Goal: Task Accomplishment & Management: Manage account settings

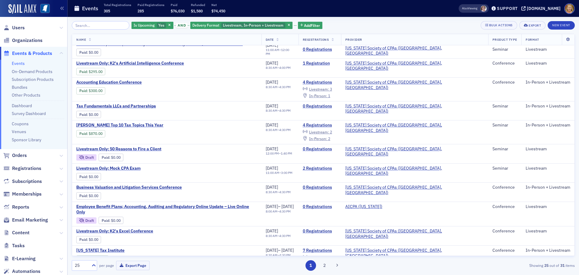
scroll to position [310, 0]
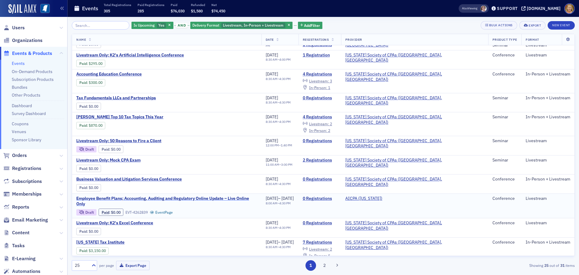
click at [122, 197] on span "Employee Benefit Plans; Accounting, Auditing and Regulatory Online Update – Liv…" at bounding box center [166, 201] width 181 height 11
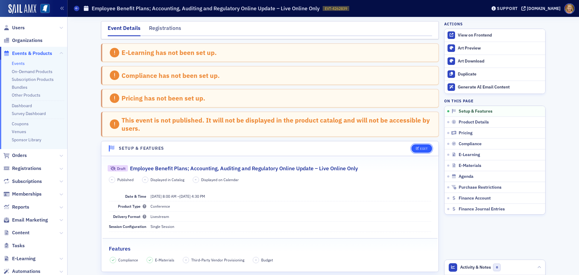
click at [416, 149] on icon "button" at bounding box center [418, 148] width 4 height 3
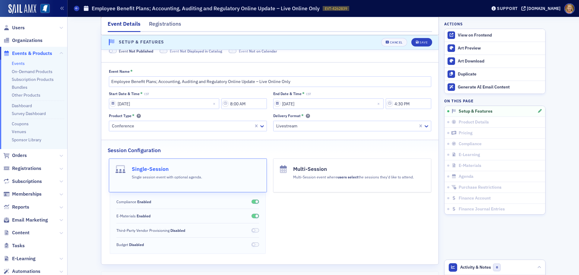
scroll to position [106, 0]
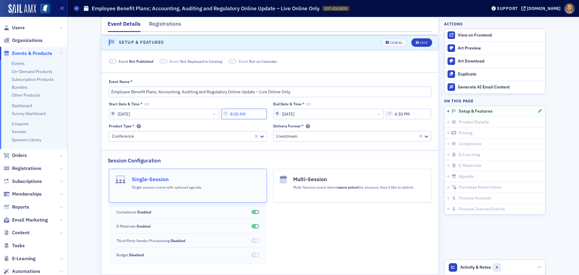
drag, startPoint x: 240, startPoint y: 114, endPoint x: 232, endPoint y: 115, distance: 7.7
click at [232, 115] on input "8:00 AM" at bounding box center [244, 114] width 46 height 11
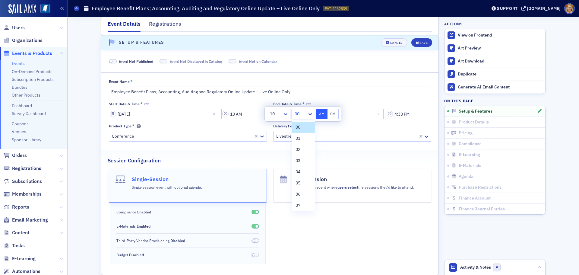
click at [298, 110] on div at bounding box center [300, 114] width 13 height 8
click at [297, 160] on span "30" at bounding box center [297, 160] width 5 height 6
type input "10:30 AM"
click at [399, 113] on input "4:30 PM" at bounding box center [409, 114] width 46 height 11
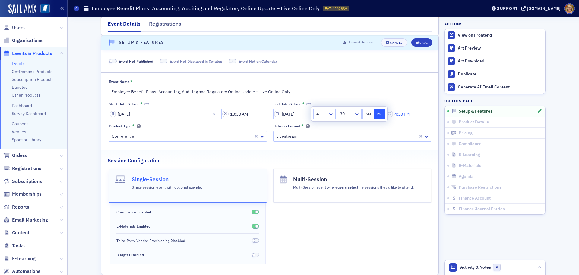
click at [406, 114] on input "4:30 PM" at bounding box center [409, 114] width 46 height 11
click at [405, 115] on input "4:35 PM" at bounding box center [409, 114] width 46 height 11
type input "4:35 PM"
click at [409, 125] on div "Delivery Format *" at bounding box center [352, 125] width 158 height 5
click at [511, 9] on div "Support" at bounding box center [507, 8] width 21 height 5
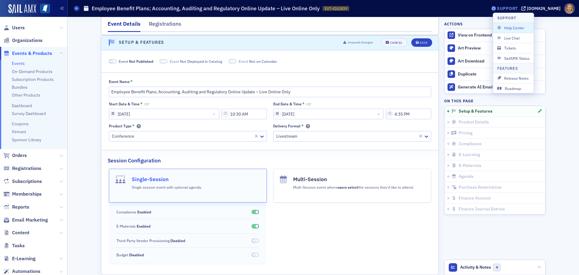
click at [508, 9] on div "Support" at bounding box center [507, 8] width 21 height 5
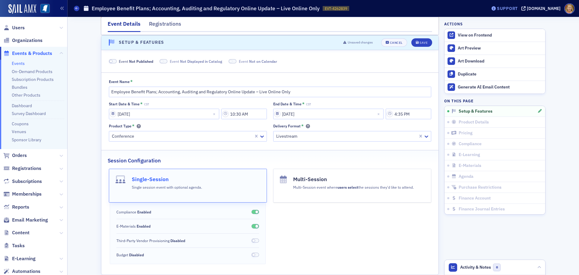
click at [508, 9] on div "Support" at bounding box center [507, 8] width 21 height 5
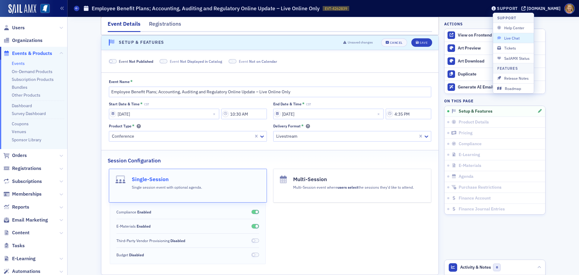
click at [507, 36] on span "Live Chat" at bounding box center [513, 37] width 32 height 5
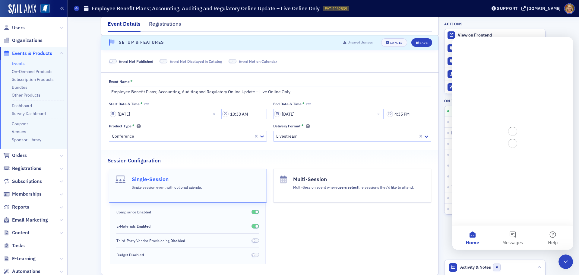
scroll to position [0, 0]
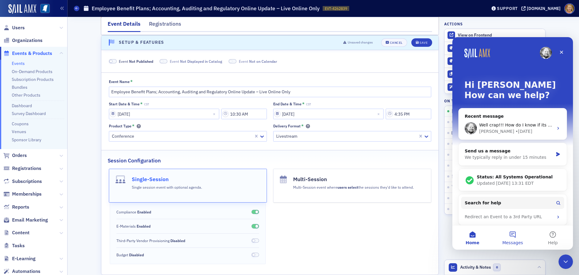
click at [513, 235] on button "Messages" at bounding box center [512, 237] width 40 height 24
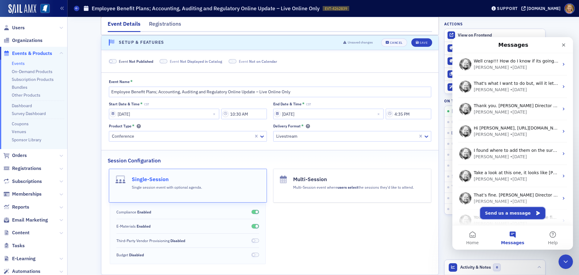
click at [507, 211] on button "Send us a message" at bounding box center [512, 213] width 65 height 12
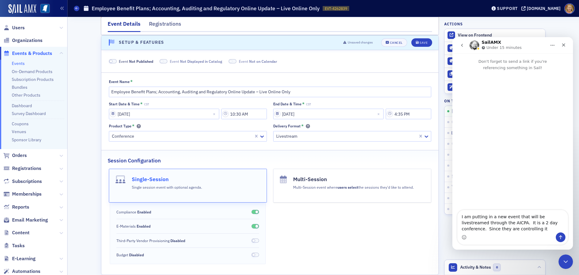
type textarea "I am putting in a new event that will be livestreamed through the AICPA. It is …"
click at [424, 41] on div "Save" at bounding box center [423, 42] width 8 height 3
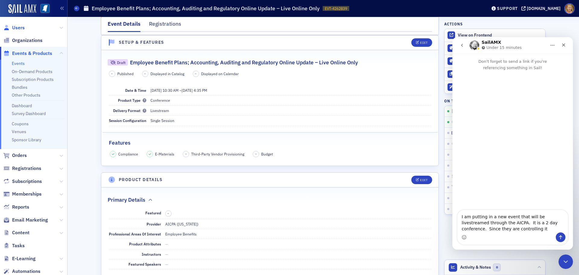
click at [21, 28] on span "Users" at bounding box center [18, 27] width 13 height 7
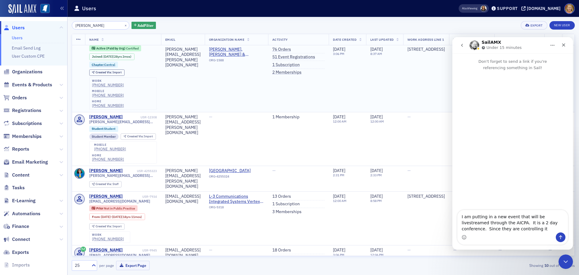
scroll to position [90, 0]
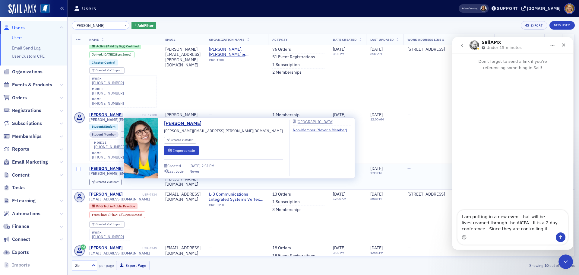
type input "[PERSON_NAME]"
click at [110, 166] on div "[PERSON_NAME]" at bounding box center [105, 168] width 33 height 5
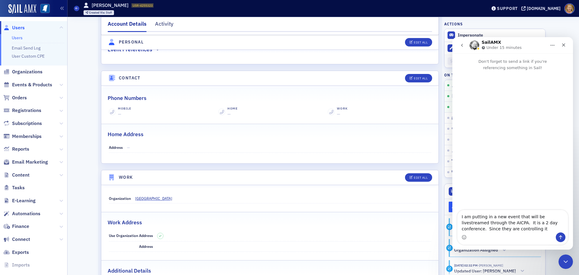
scroll to position [241, 0]
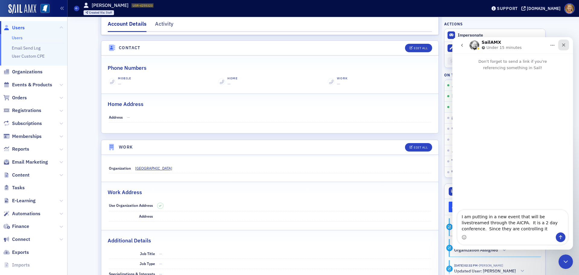
click at [560, 49] on div "Close" at bounding box center [563, 44] width 11 height 11
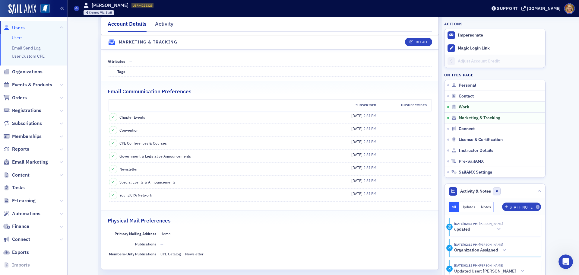
scroll to position [573, 0]
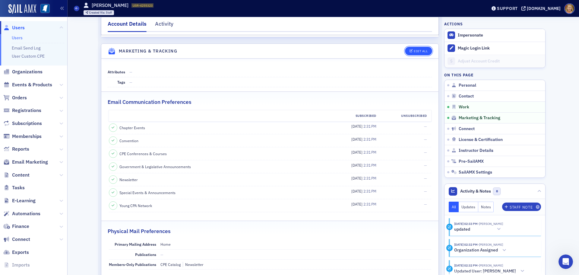
click at [414, 53] on div "Edit All" at bounding box center [421, 50] width 14 height 3
select select "US"
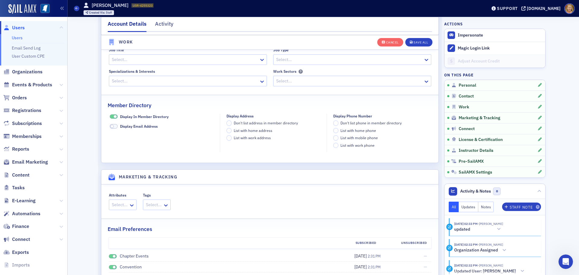
scroll to position [707, 0]
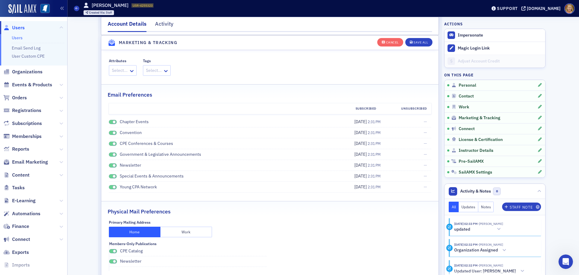
click at [109, 123] on span at bounding box center [113, 122] width 8 height 5
click at [109, 133] on span at bounding box center [113, 133] width 8 height 5
click at [109, 141] on span at bounding box center [113, 143] width 8 height 5
click at [106, 153] on div "Subscribed Unsubscribed Chapter Events — — Convention — — CPE Conferences & Cou…" at bounding box center [269, 148] width 337 height 90
click at [109, 154] on span at bounding box center [113, 154] width 8 height 5
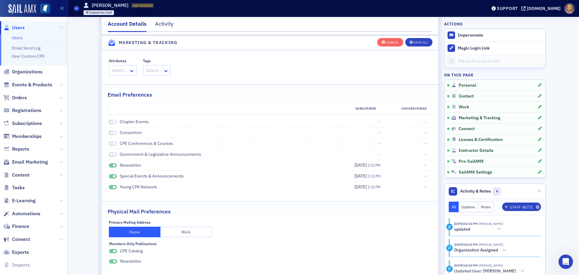
click at [109, 164] on span at bounding box center [113, 165] width 8 height 5
click at [109, 175] on span at bounding box center [113, 176] width 8 height 5
click at [109, 187] on span at bounding box center [113, 187] width 8 height 5
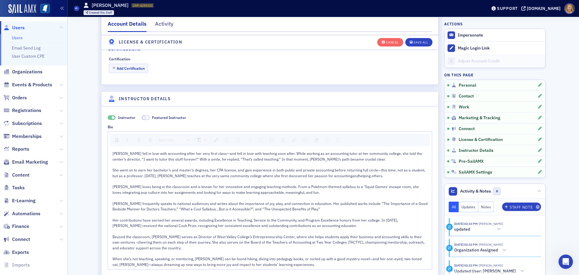
scroll to position [1129, 0]
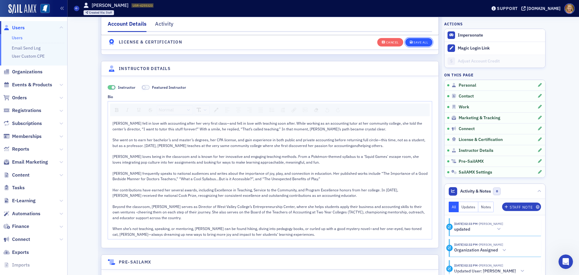
click at [421, 42] on div "Save All" at bounding box center [420, 42] width 14 height 3
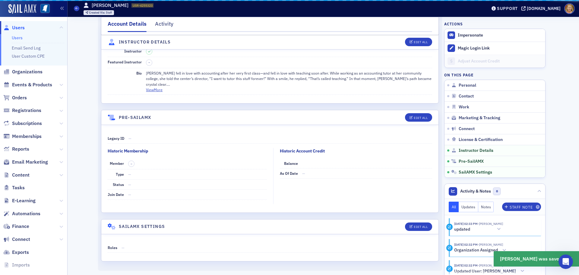
scroll to position [1029, 0]
